Goal: Task Accomplishment & Management: Use online tool/utility

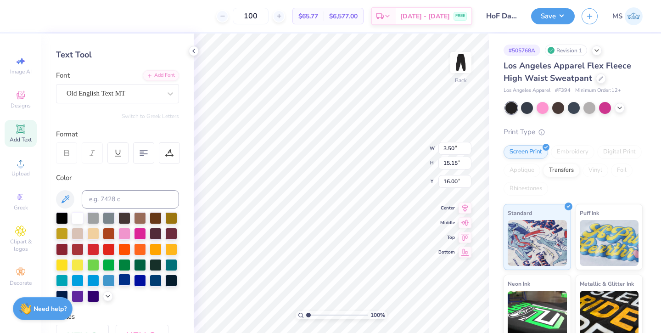
scroll to position [40, 0]
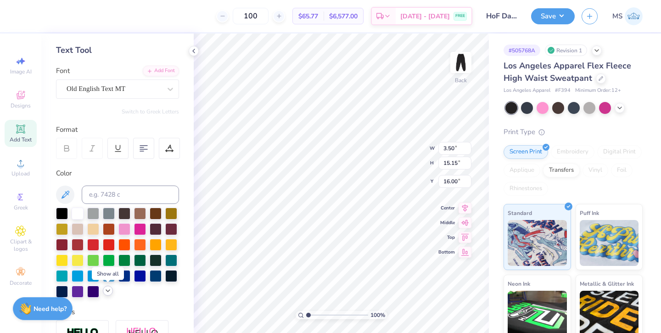
click at [107, 291] on icon at bounding box center [107, 290] width 7 height 7
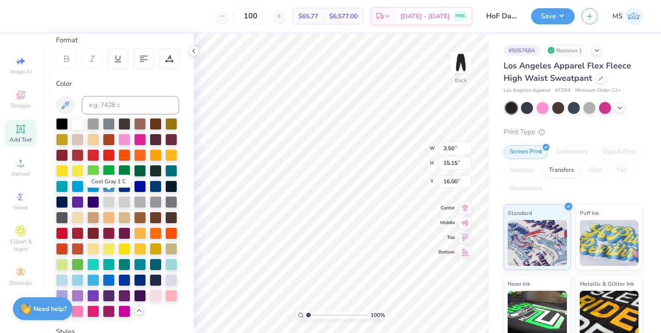
scroll to position [131, 0]
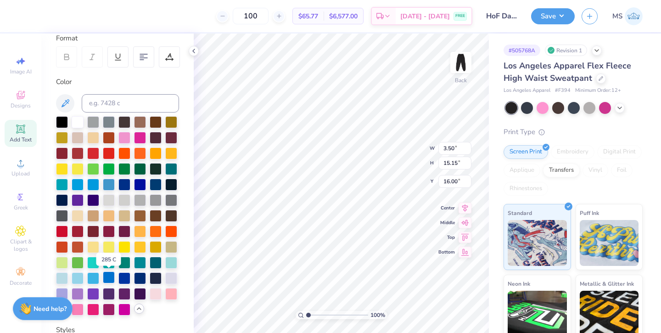
click at [108, 274] on div at bounding box center [109, 277] width 12 height 12
click at [78, 290] on div at bounding box center [78, 293] width 12 height 12
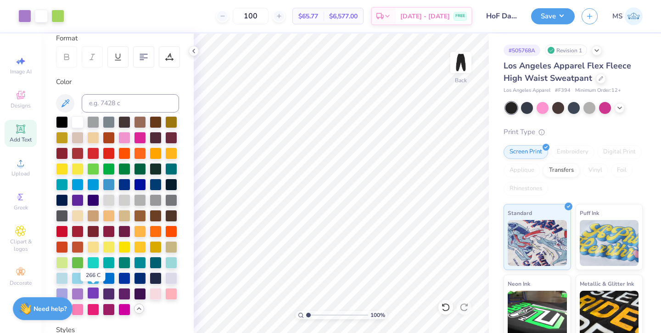
click at [92, 292] on div at bounding box center [93, 293] width 12 height 12
click at [549, 13] on button "Save" at bounding box center [553, 15] width 44 height 16
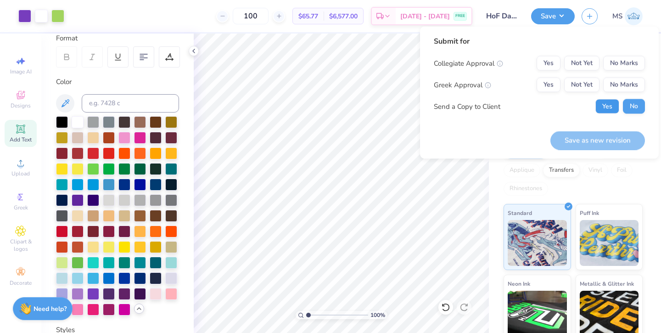
click at [605, 107] on button "Yes" at bounding box center [607, 106] width 24 height 15
click at [612, 83] on button "No Marks" at bounding box center [624, 85] width 42 height 15
click at [612, 60] on button "No Marks" at bounding box center [624, 63] width 42 height 15
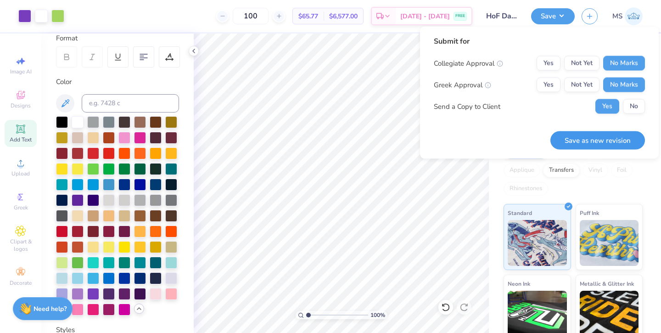
click at [598, 133] on button "Save as new revision" at bounding box center [597, 140] width 95 height 19
